Goal: Information Seeking & Learning: Learn about a topic

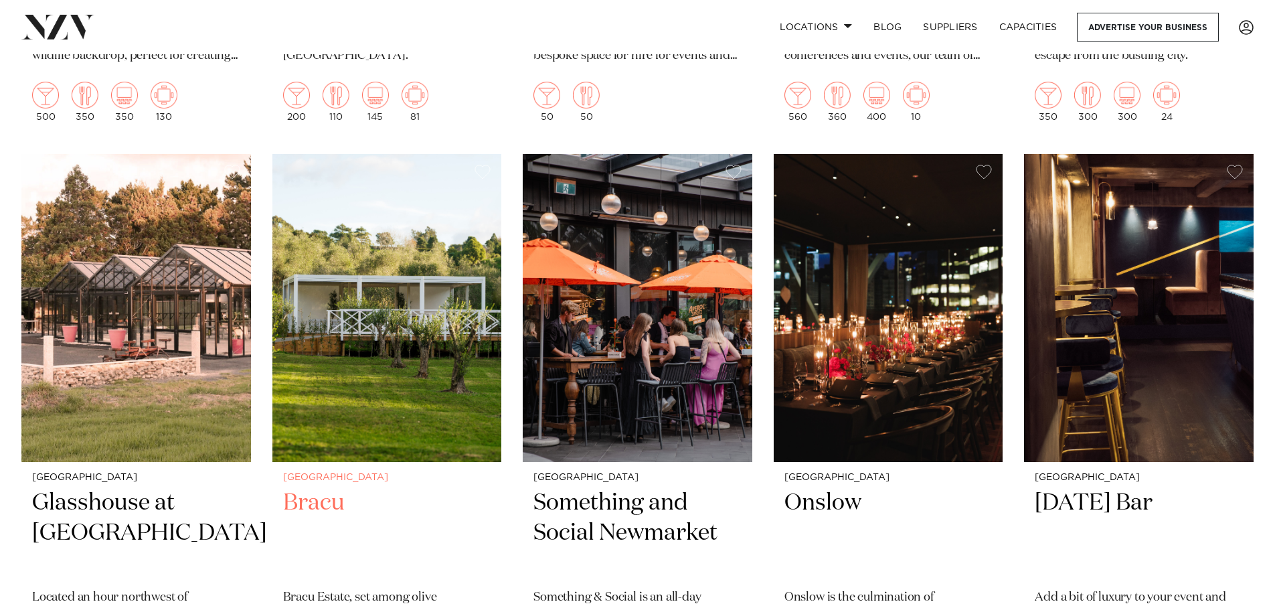
scroll to position [10172, 0]
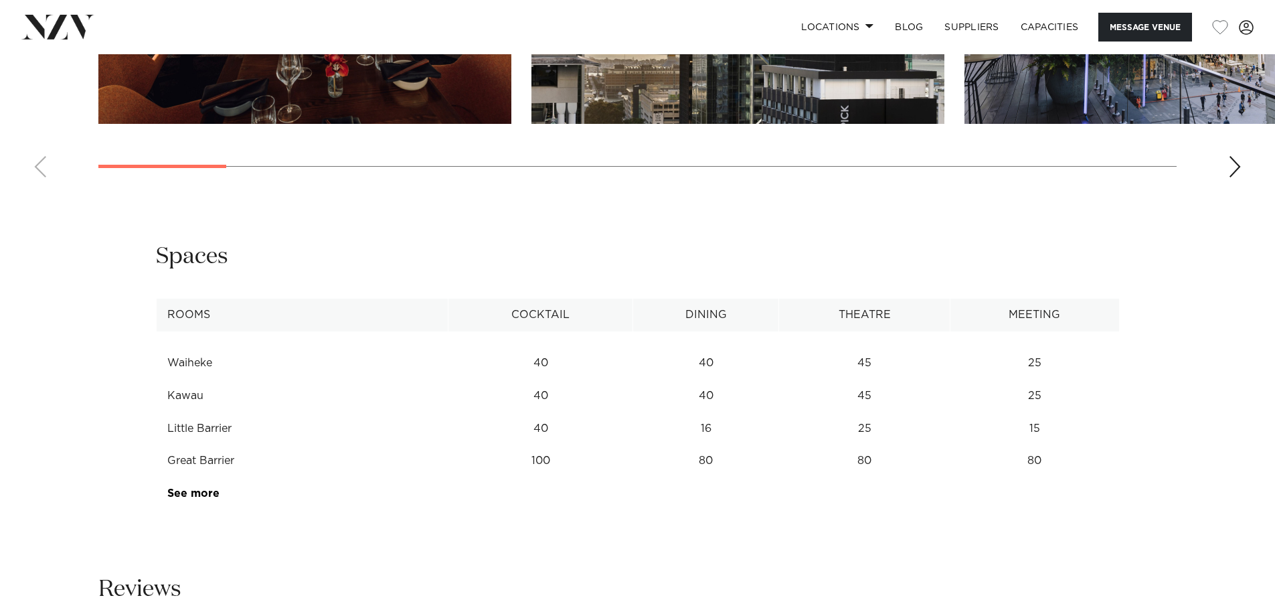
scroll to position [1673, 0]
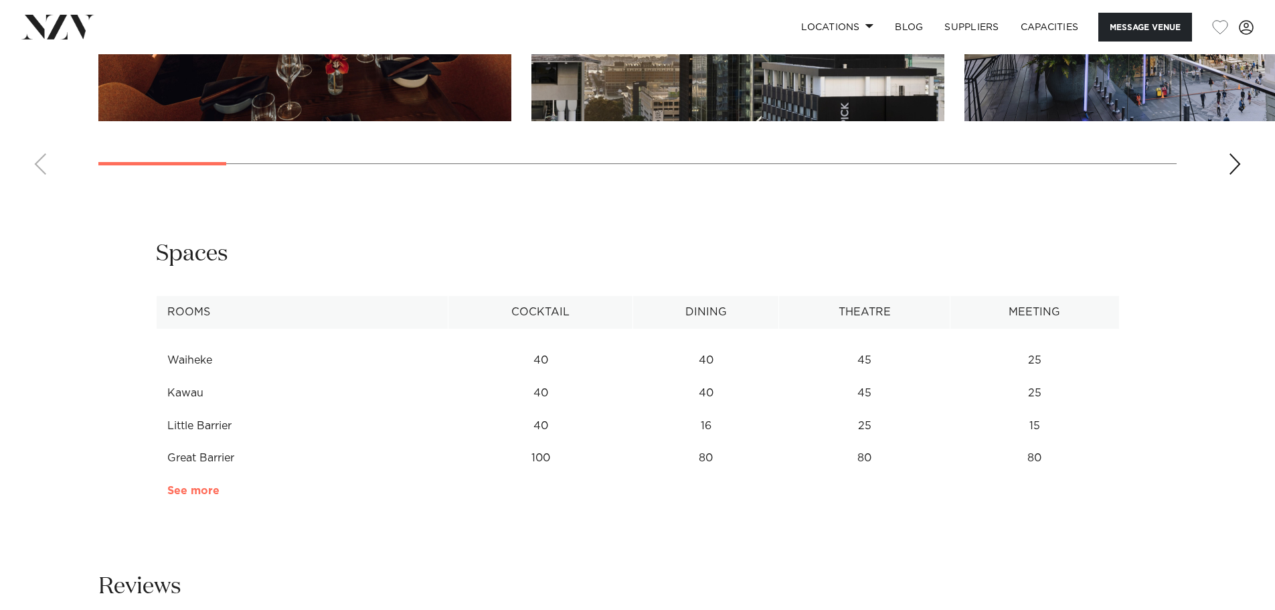
click at [199, 493] on link "See more" at bounding box center [219, 490] width 104 height 11
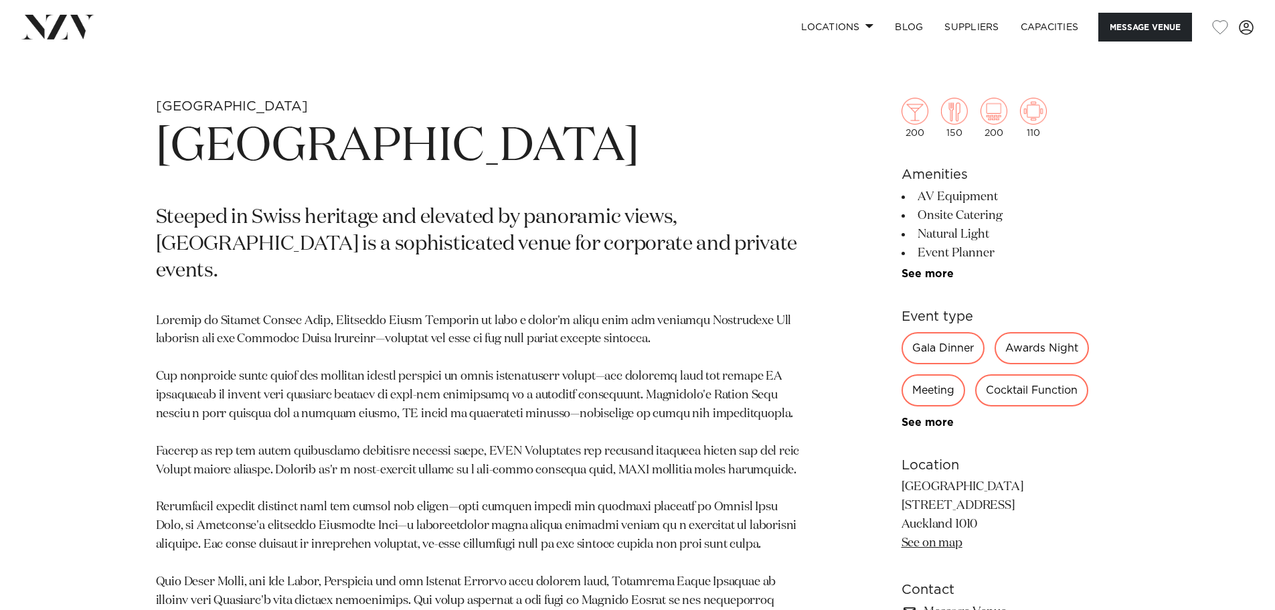
scroll to position [535, 0]
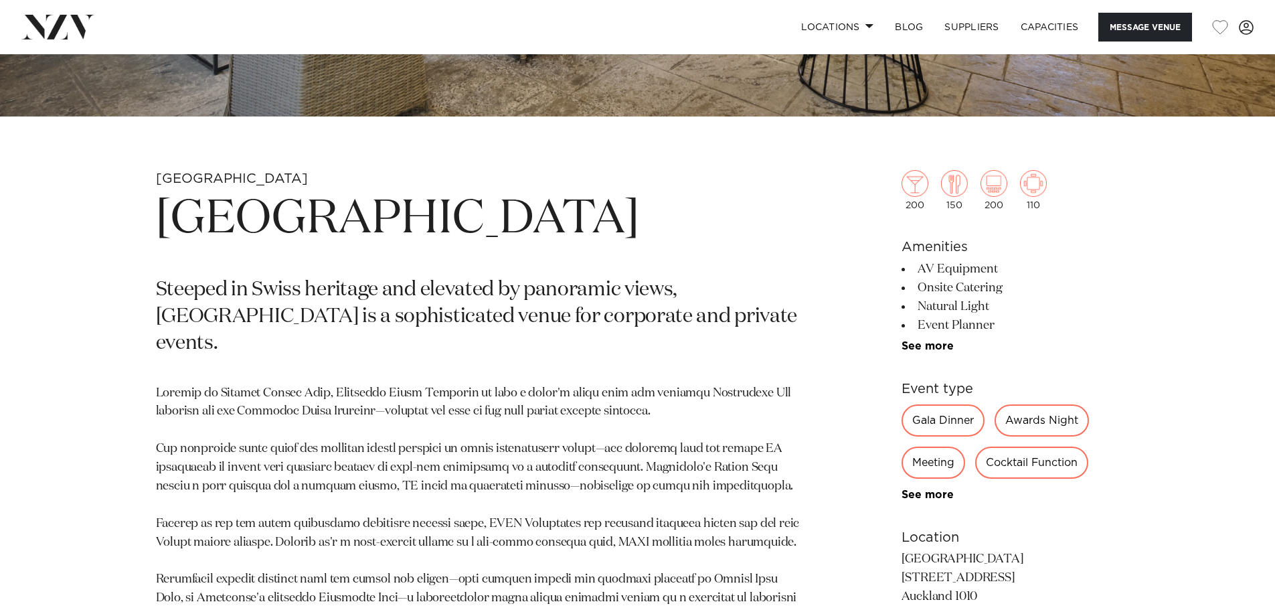
drag, startPoint x: 331, startPoint y: 226, endPoint x: 725, endPoint y: 230, distance: 394.8
click at [733, 228] on h1 "Mövenpick Hotel Auckland" at bounding box center [481, 220] width 650 height 62
copy h1 "Mövenpick Hotel Auckland"
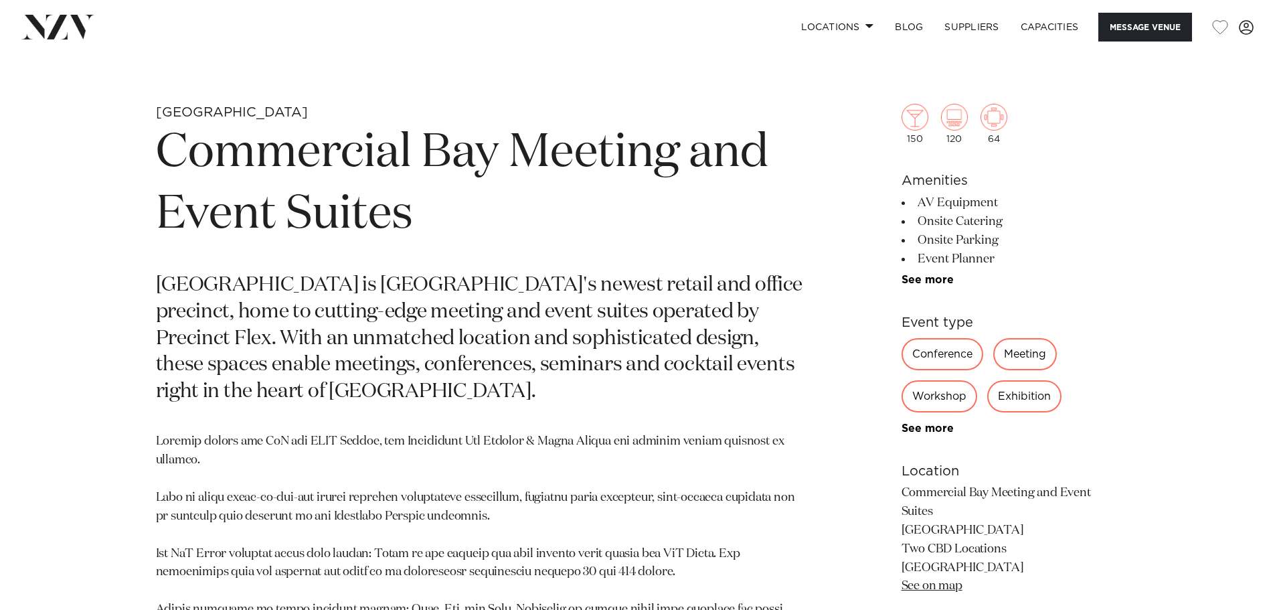
scroll to position [602, 0]
click at [104, 400] on div "Auckland Commercial Bay Meeting and Event Suites Commercial Bay is Auckland's n…" at bounding box center [637, 583] width 1139 height 961
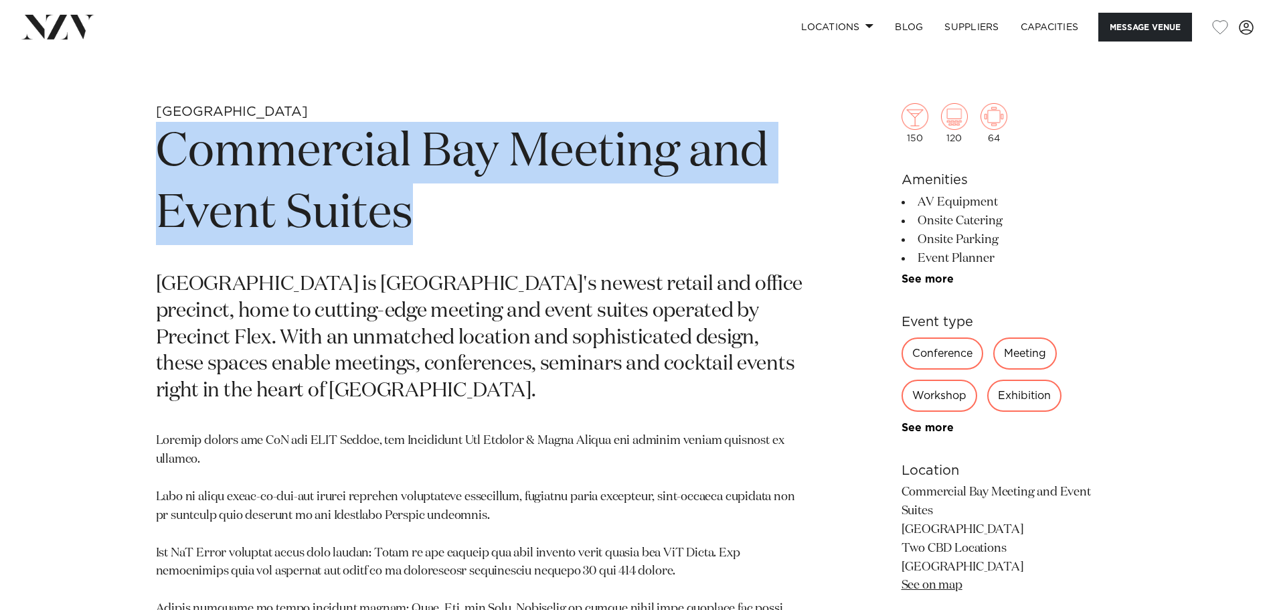
drag, startPoint x: 168, startPoint y: 154, endPoint x: 414, endPoint y: 222, distance: 254.7
click at [414, 222] on h1 "Commercial Bay Meeting and Event Suites" at bounding box center [481, 183] width 650 height 123
copy h1 "Commercial Bay Meeting and Event Suites"
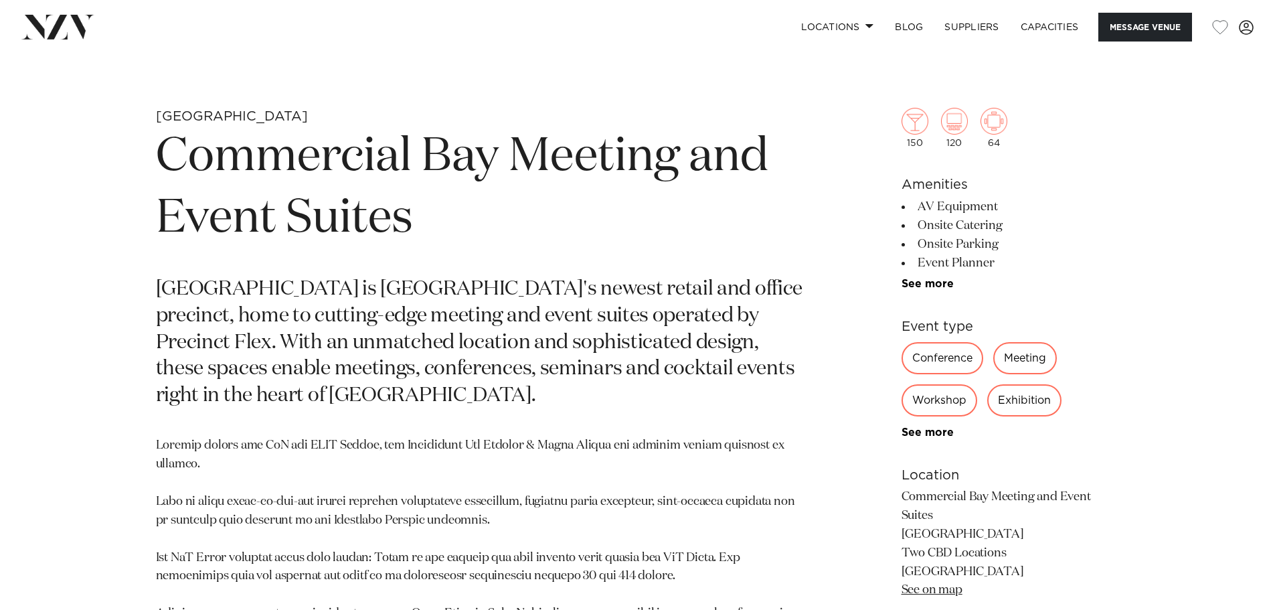
click at [105, 511] on div "Auckland Commercial Bay Meeting and Event Suites Commercial Bay is Auckland's n…" at bounding box center [637, 588] width 1139 height 961
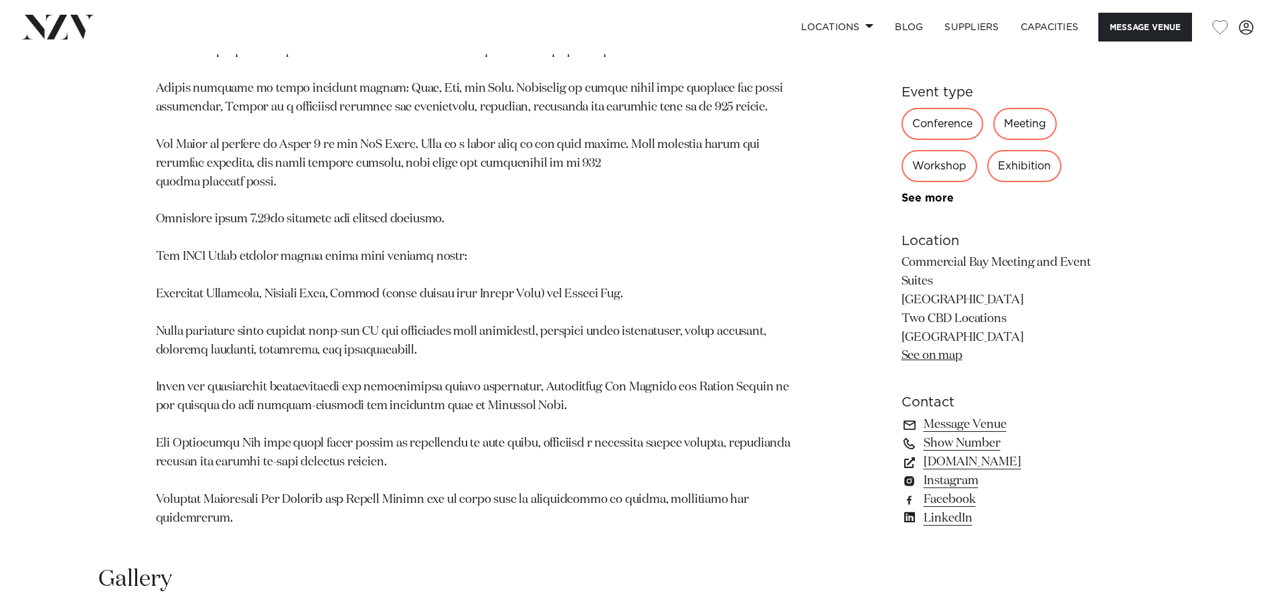
scroll to position [1133, 0]
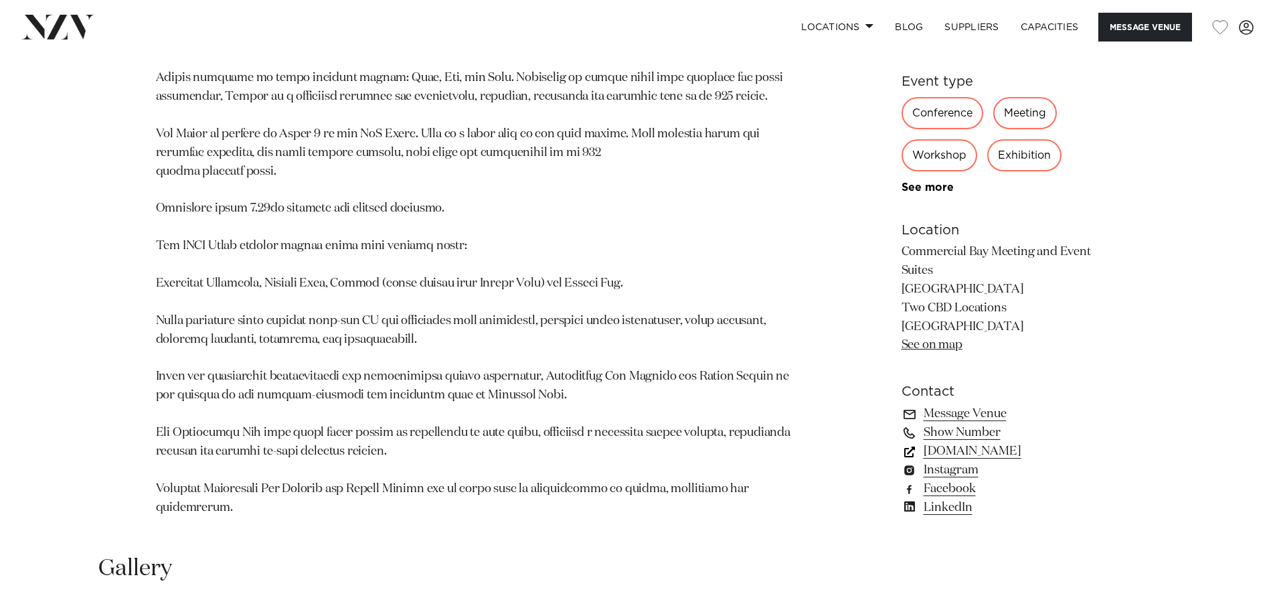
click at [977, 442] on link "precinctflex.co.nz" at bounding box center [1010, 451] width 218 height 19
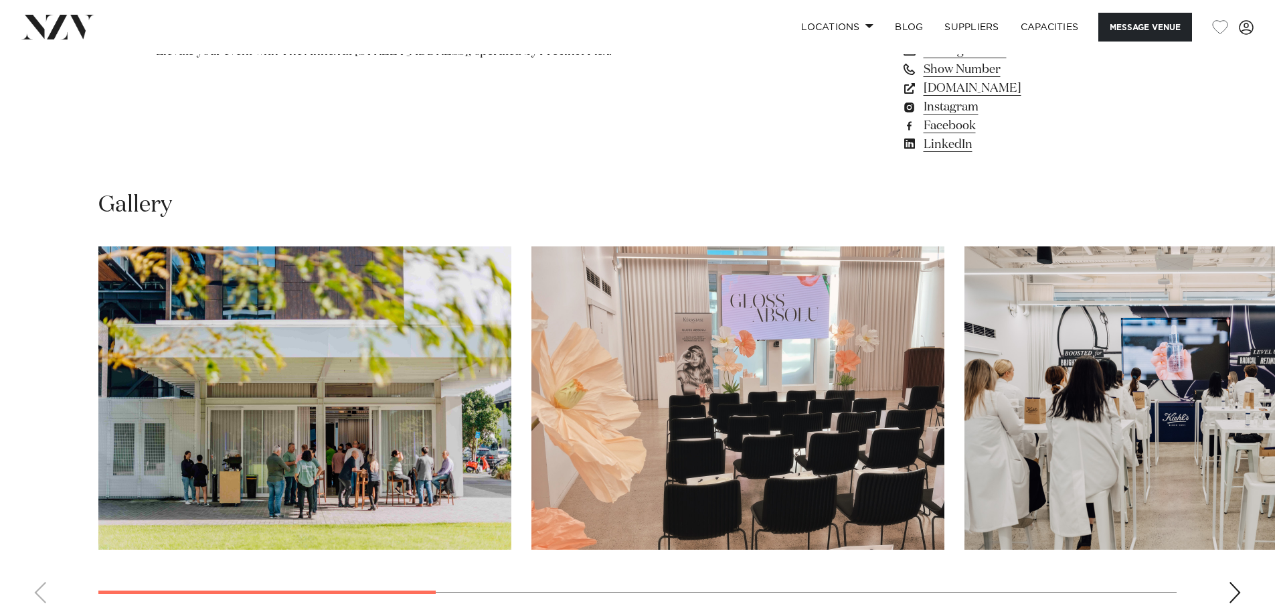
scroll to position [1271, 0]
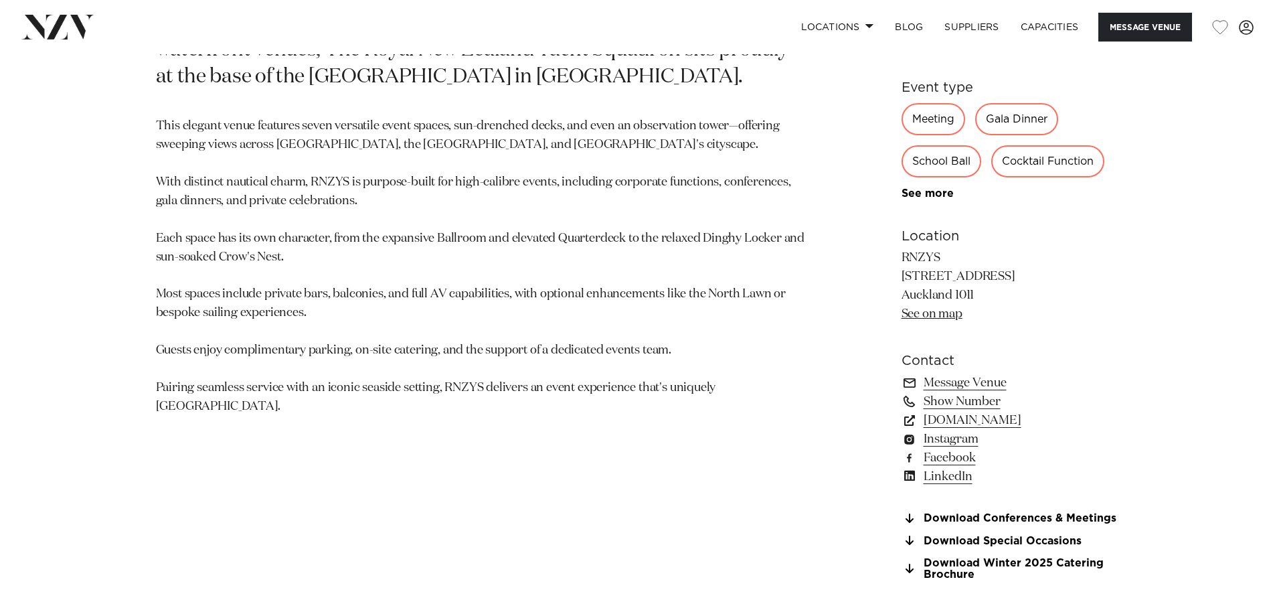
scroll to position [870, 0]
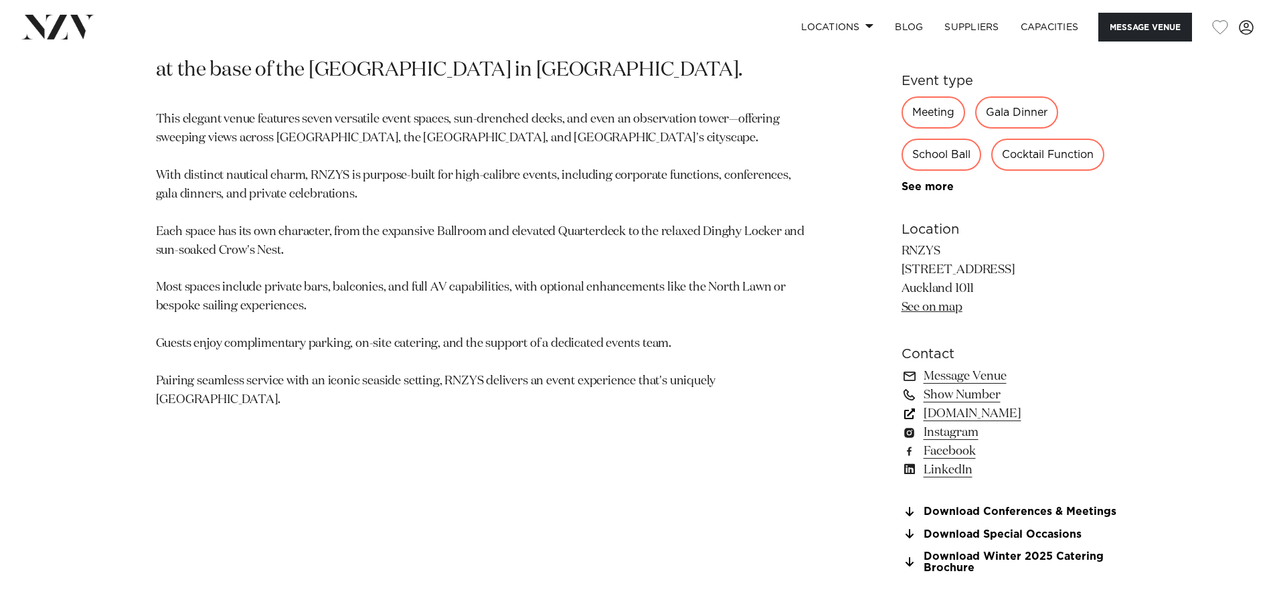
click at [951, 414] on link "[DOMAIN_NAME]" at bounding box center [1010, 413] width 218 height 19
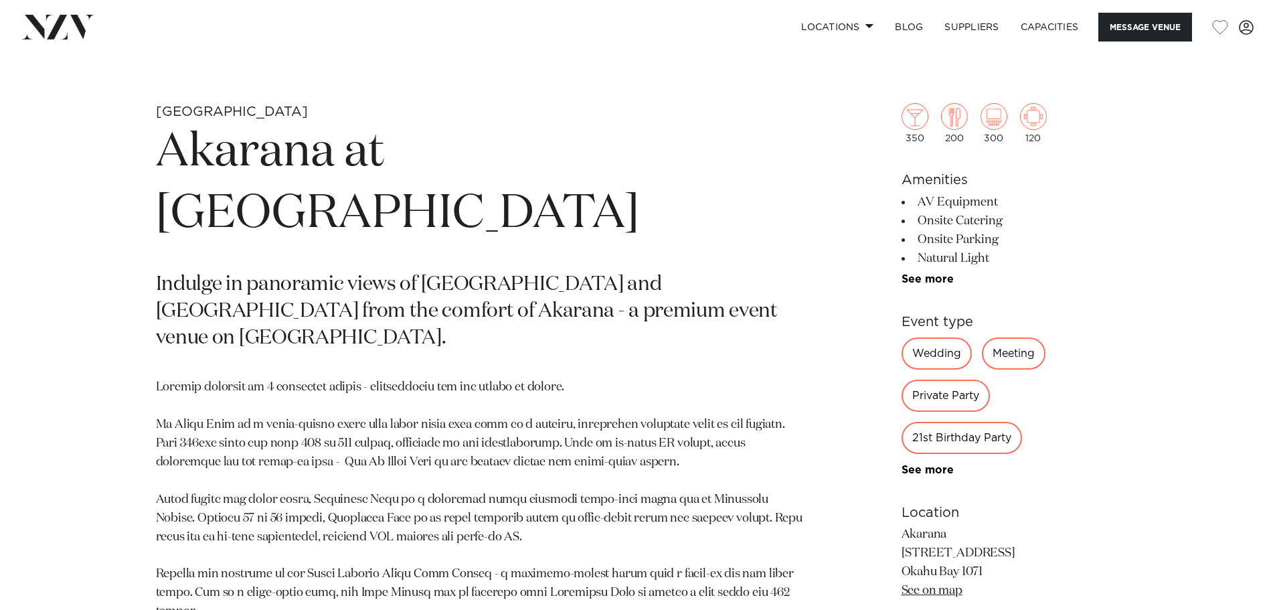
scroll to position [803, 0]
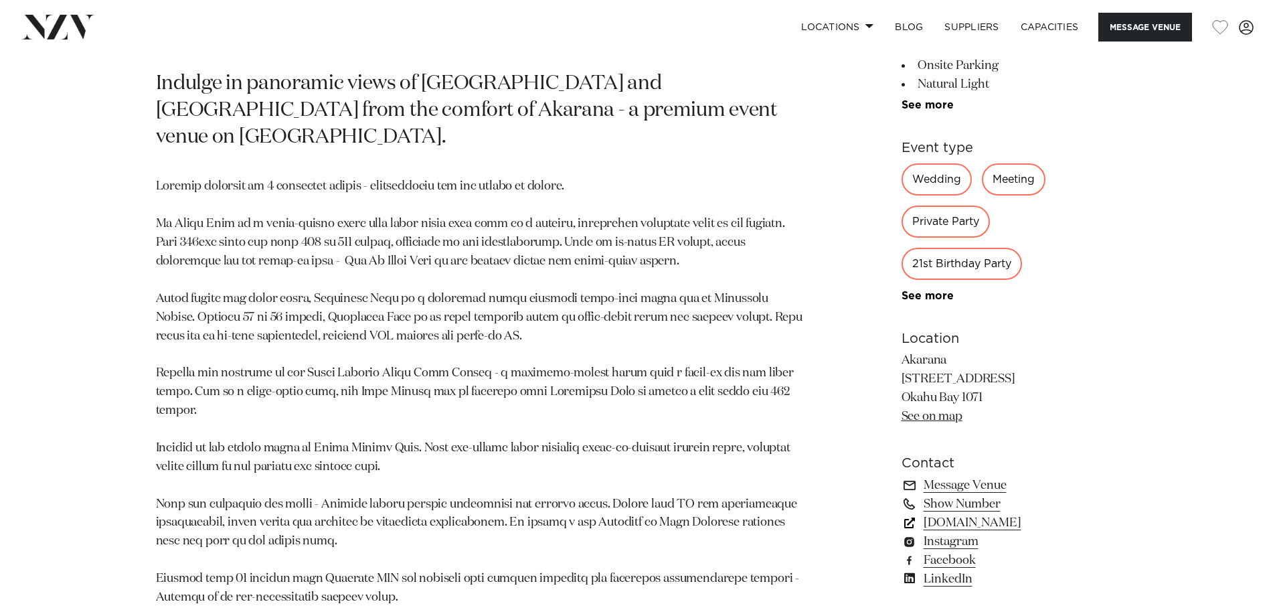
click at [952, 523] on link "akarana.co.nz" at bounding box center [1010, 522] width 218 height 19
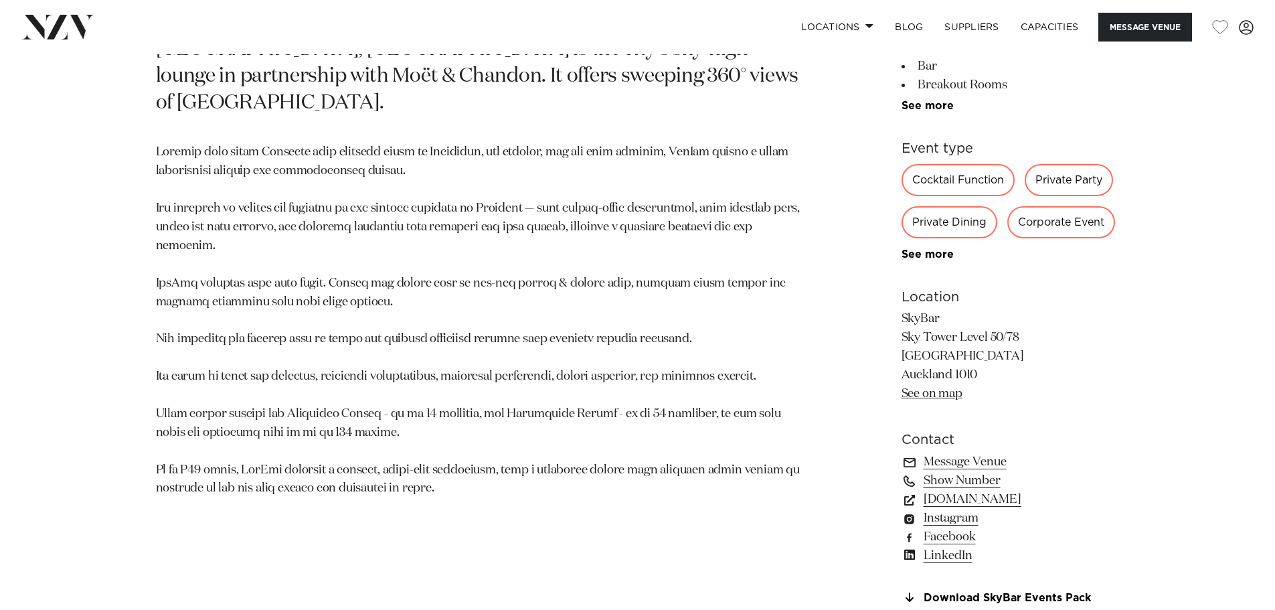
scroll to position [803, 0]
click at [1017, 489] on link "skycityauckland.co.nz" at bounding box center [1010, 498] width 218 height 19
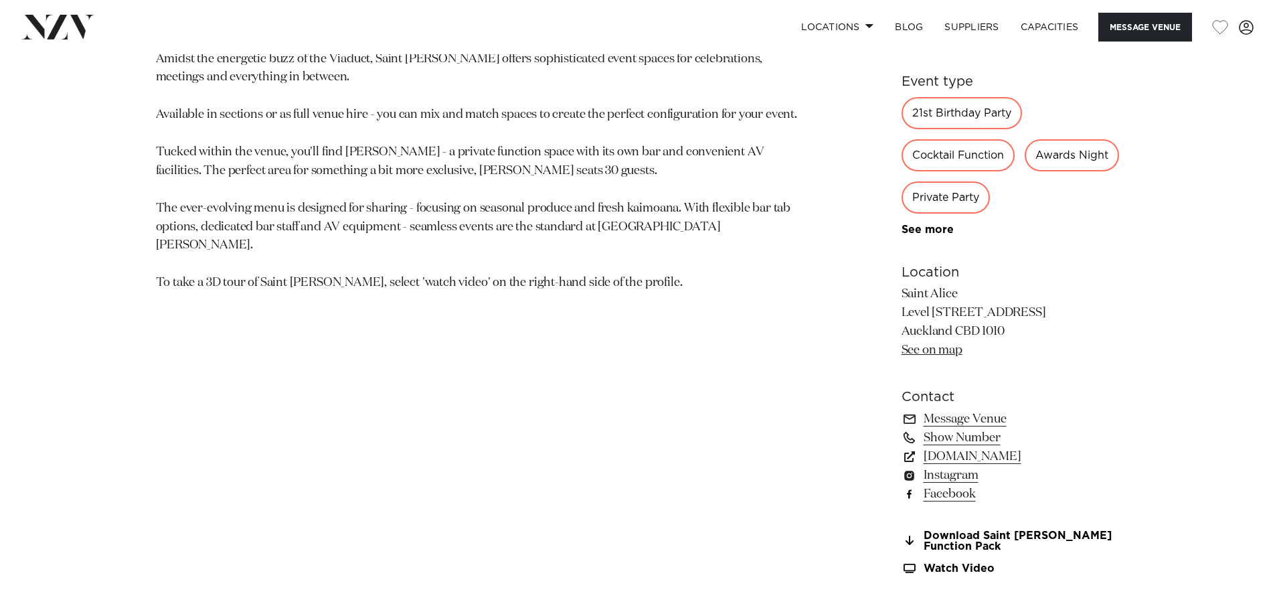
scroll to position [870, 0]
click at [990, 456] on link "[DOMAIN_NAME]" at bounding box center [1010, 455] width 218 height 19
